Goal: Find specific page/section: Find specific page/section

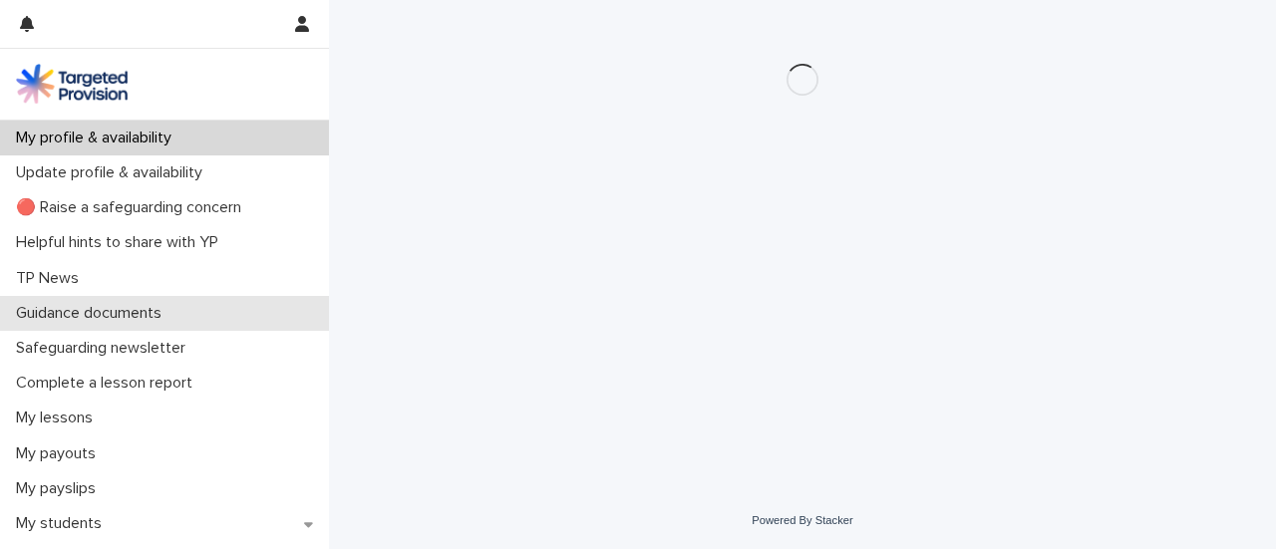
click at [67, 302] on div "Guidance documents" at bounding box center [164, 313] width 329 height 35
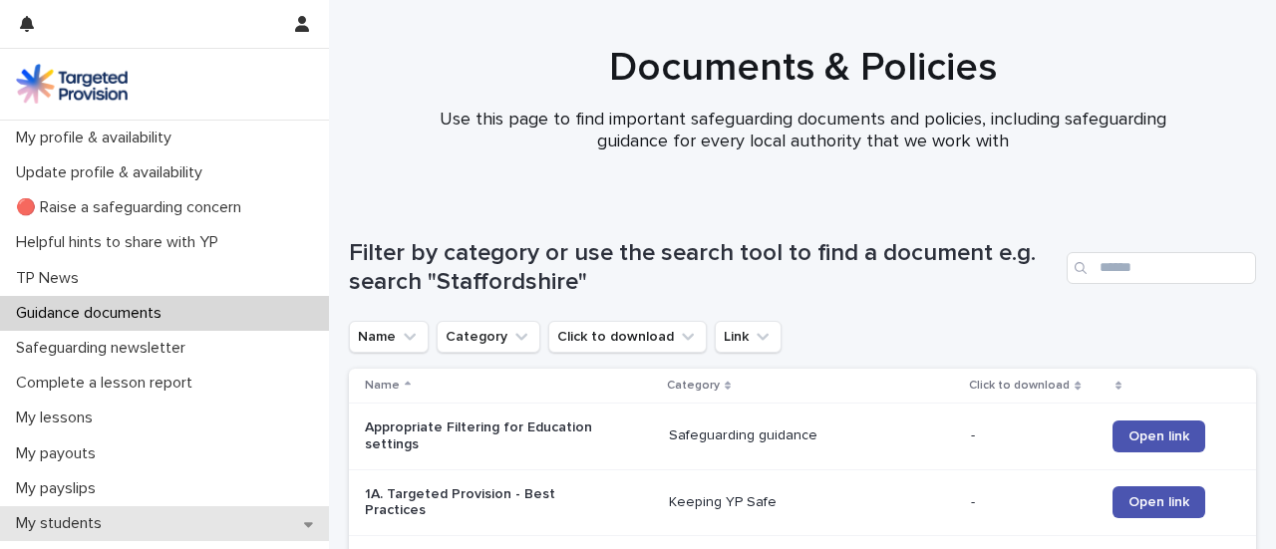
scroll to position [335, 0]
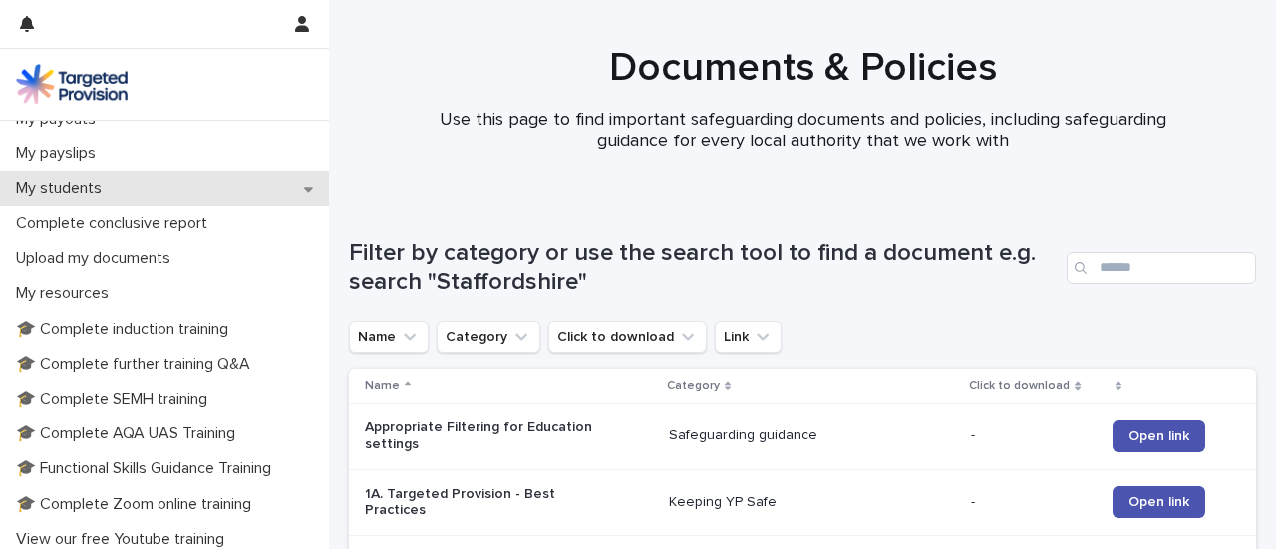
click at [71, 188] on p "My students" at bounding box center [63, 188] width 110 height 19
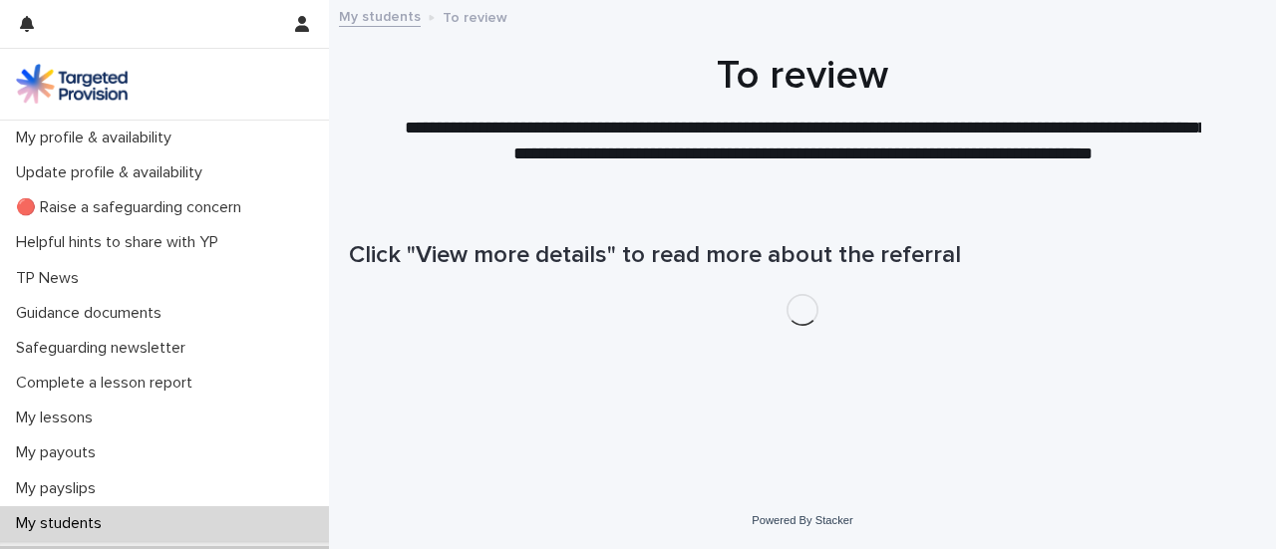
scroll to position [335, 0]
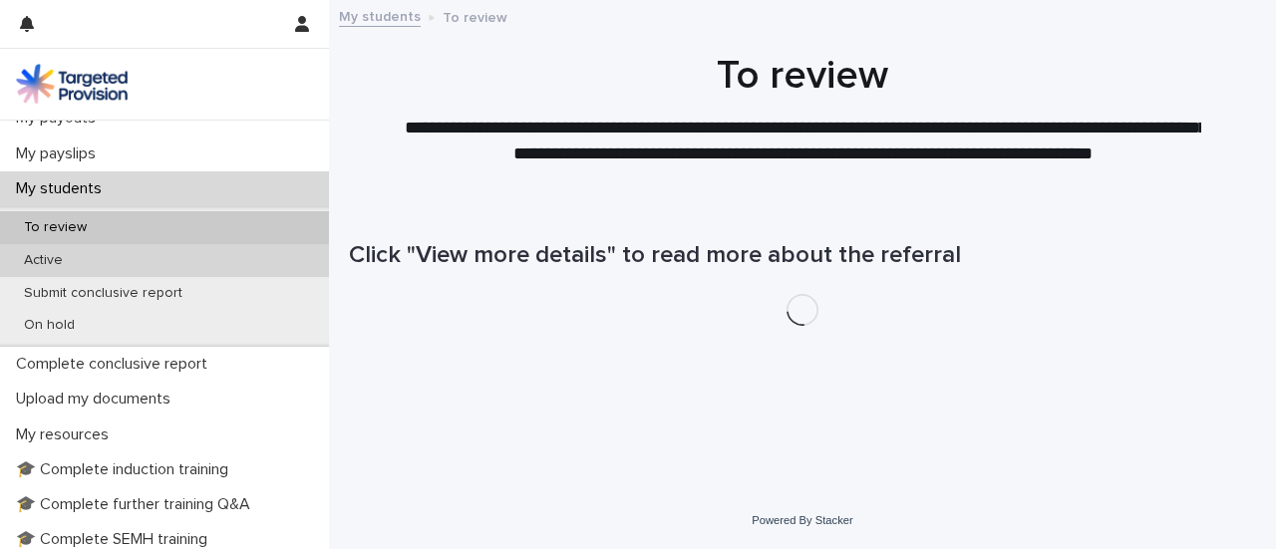
click at [53, 256] on p "Active" at bounding box center [43, 260] width 71 height 17
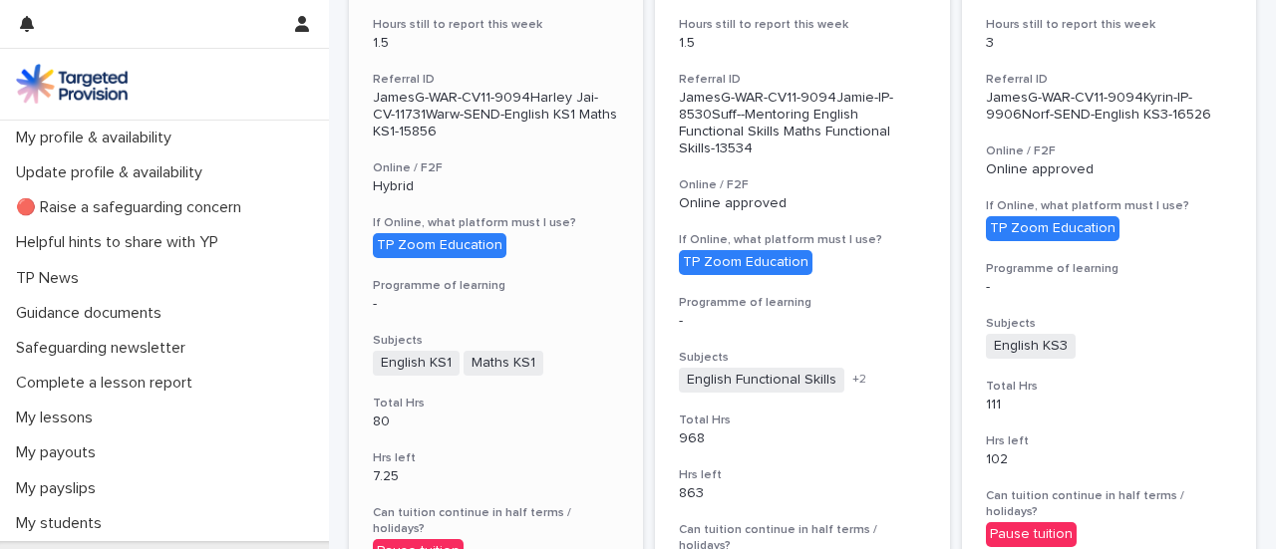
scroll to position [2010, 0]
